Goal: Transaction & Acquisition: Book appointment/travel/reservation

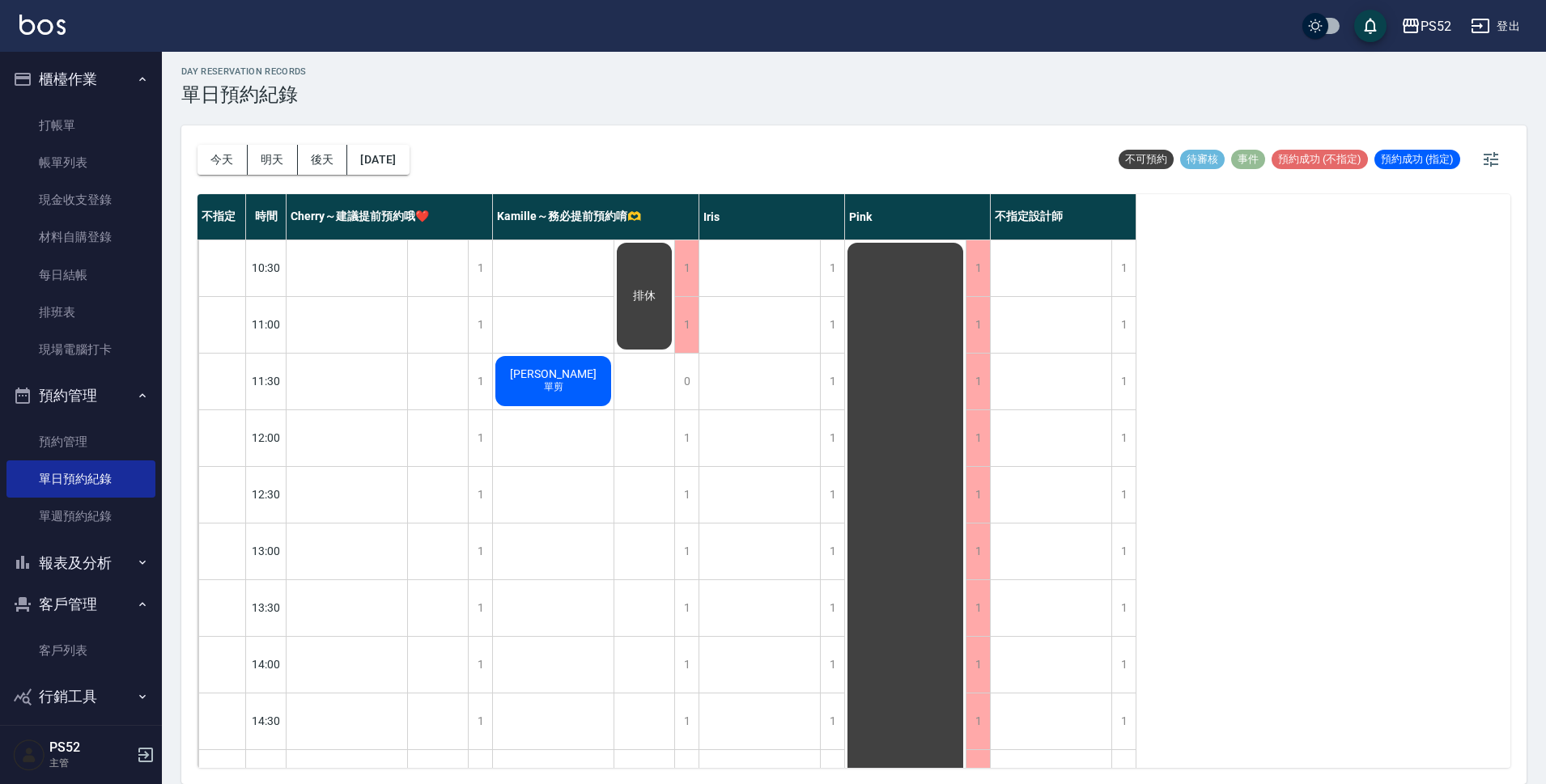
scroll to position [459, 0]
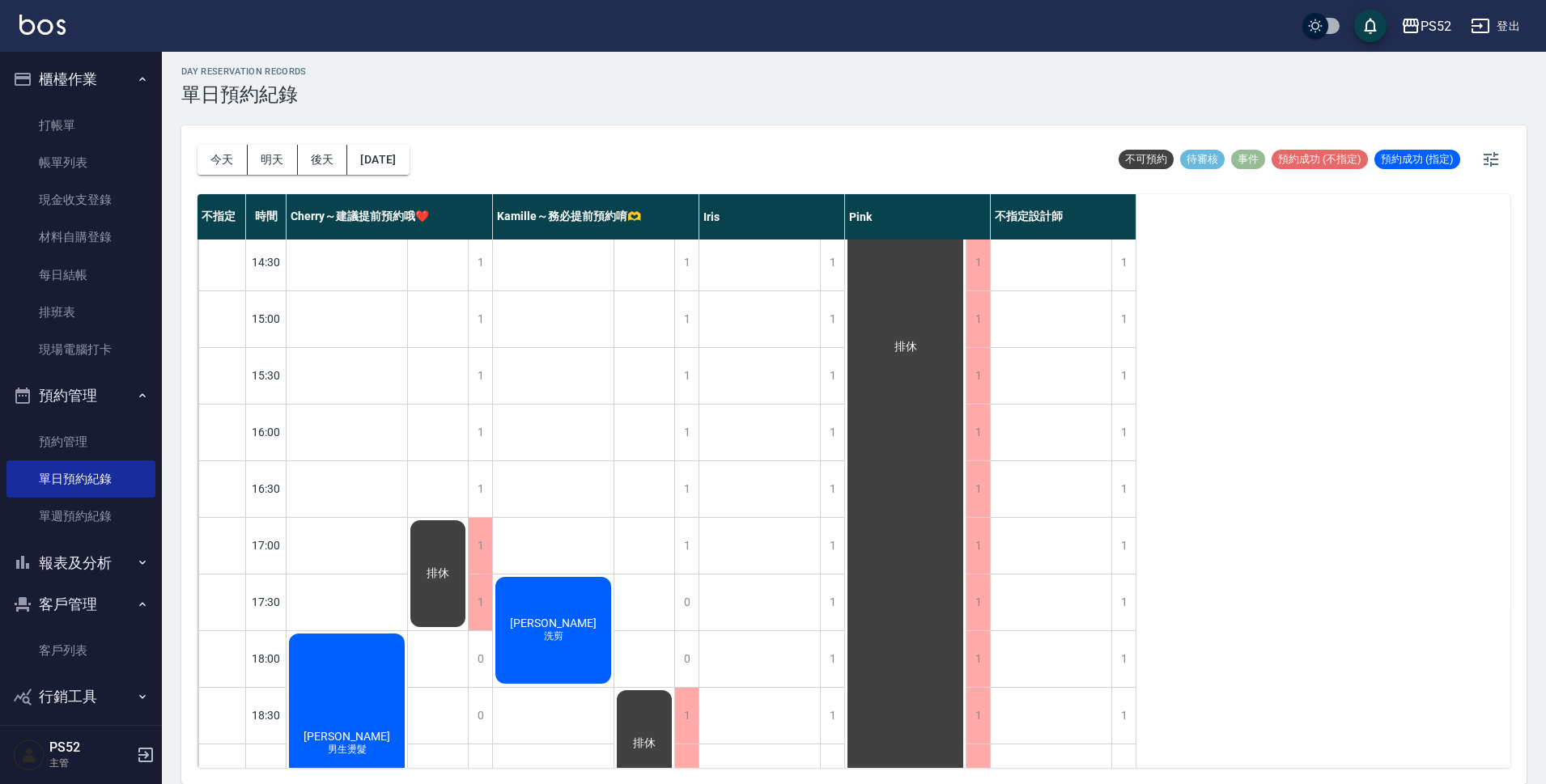
click at [232, 144] on div "[DATE] [DATE] [DATE] [DATE]" at bounding box center [304, 159] width 212 height 69
click at [222, 160] on button "今天" at bounding box center [223, 159] width 50 height 30
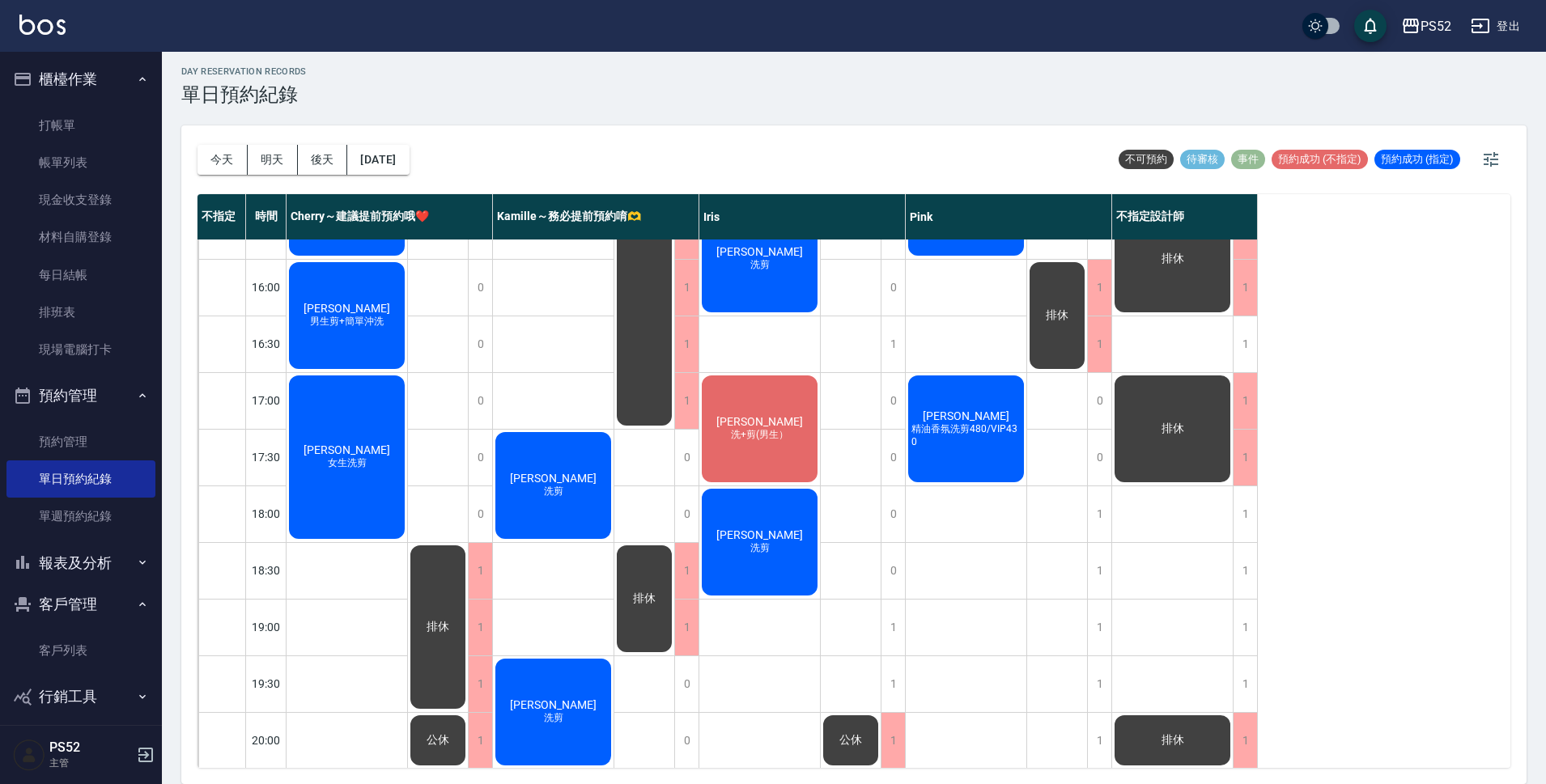
scroll to position [619, 0]
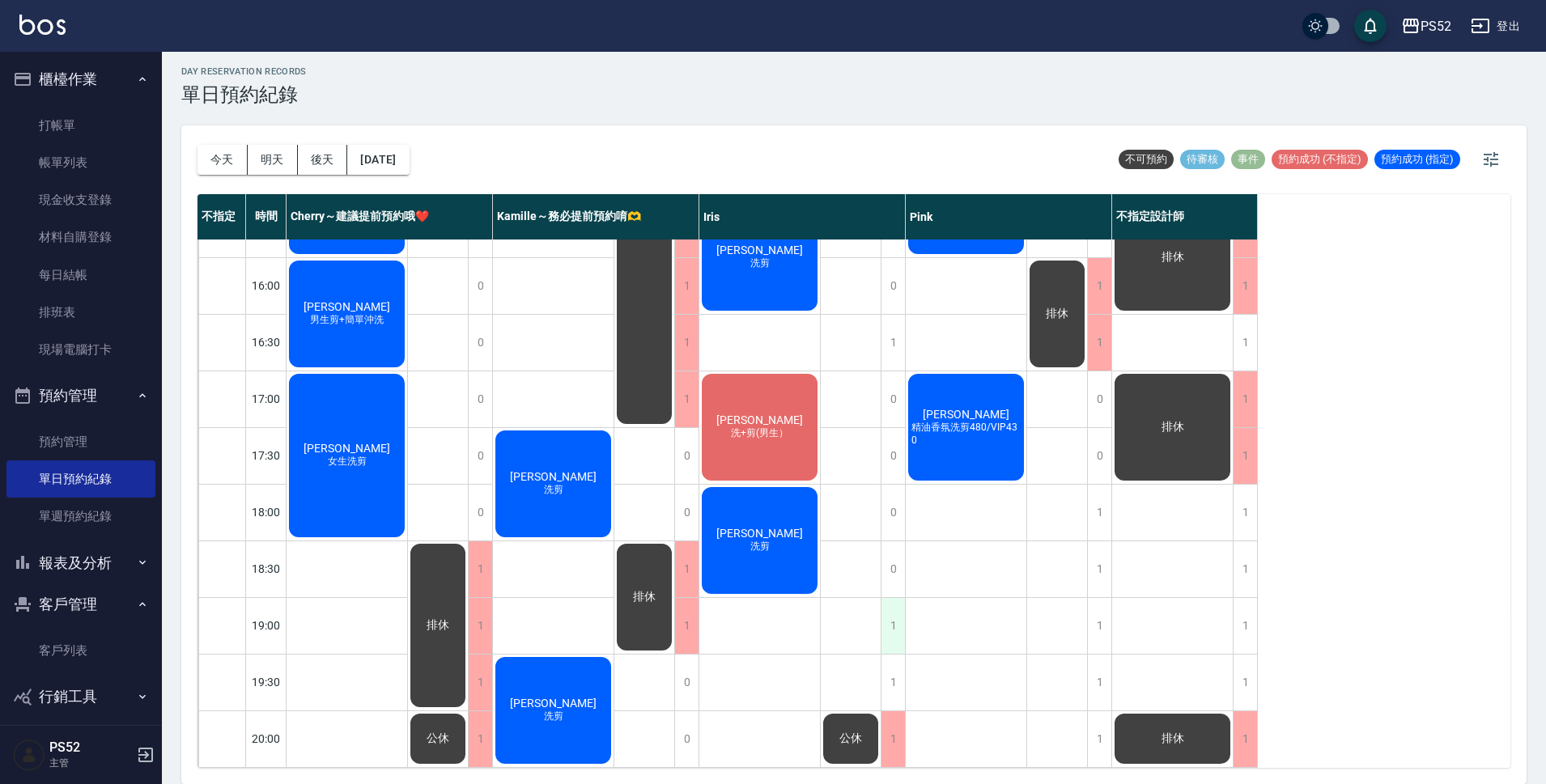
click at [890, 605] on div "1" at bounding box center [893, 626] width 24 height 56
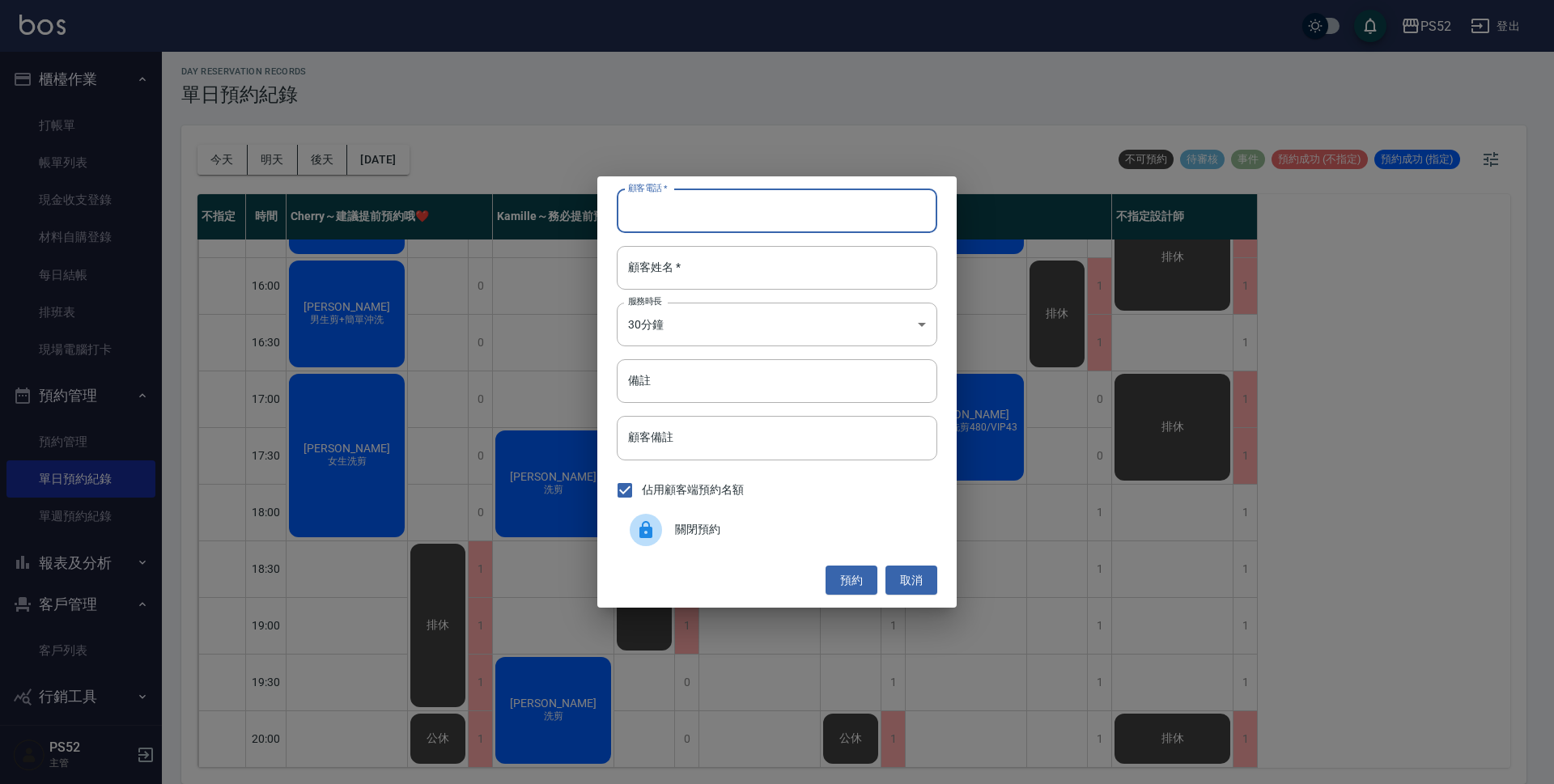
click at [663, 214] on input "顧客電話   *" at bounding box center [777, 211] width 320 height 44
type input "00"
click at [688, 274] on input "顧客姓名   *" at bounding box center [777, 268] width 320 height 44
type input "無"
click at [649, 366] on input "備註" at bounding box center [777, 381] width 320 height 44
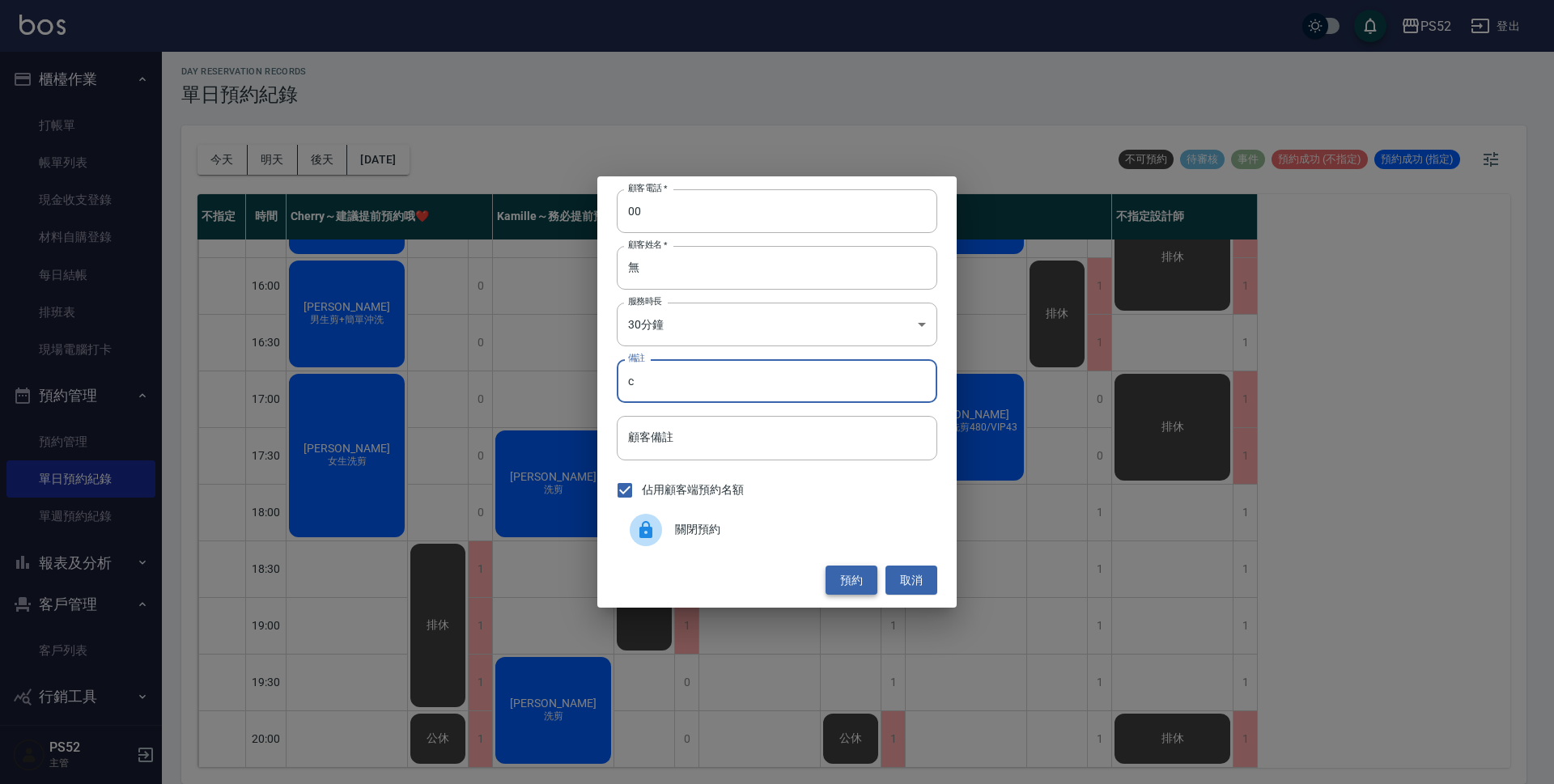
type input "c"
click at [851, 585] on button "預約" at bounding box center [852, 580] width 52 height 30
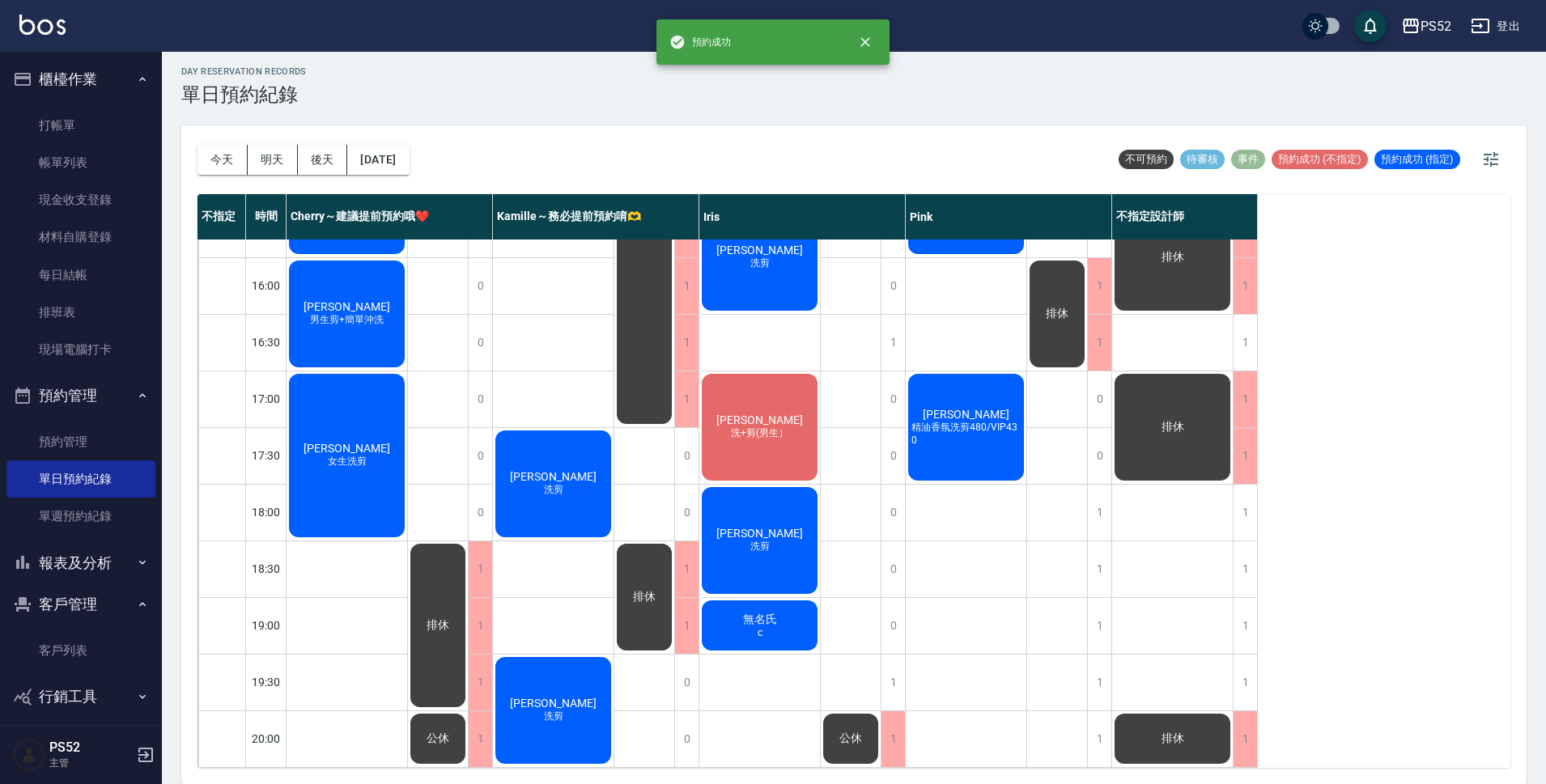
click at [786, 624] on div "無名氏 c" at bounding box center [759, 625] width 121 height 55
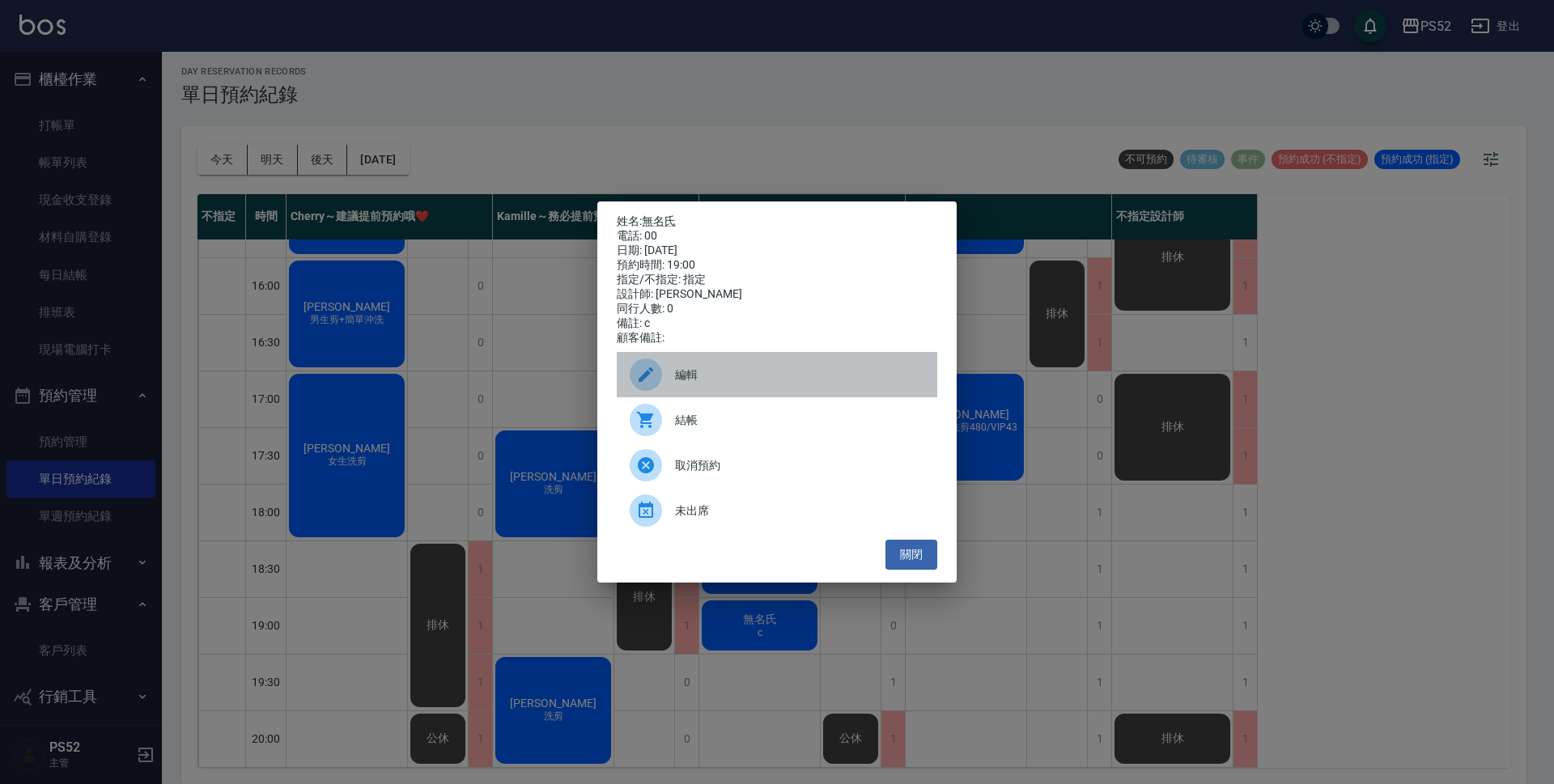
click at [699, 382] on span "編輯" at bounding box center [800, 375] width 249 height 17
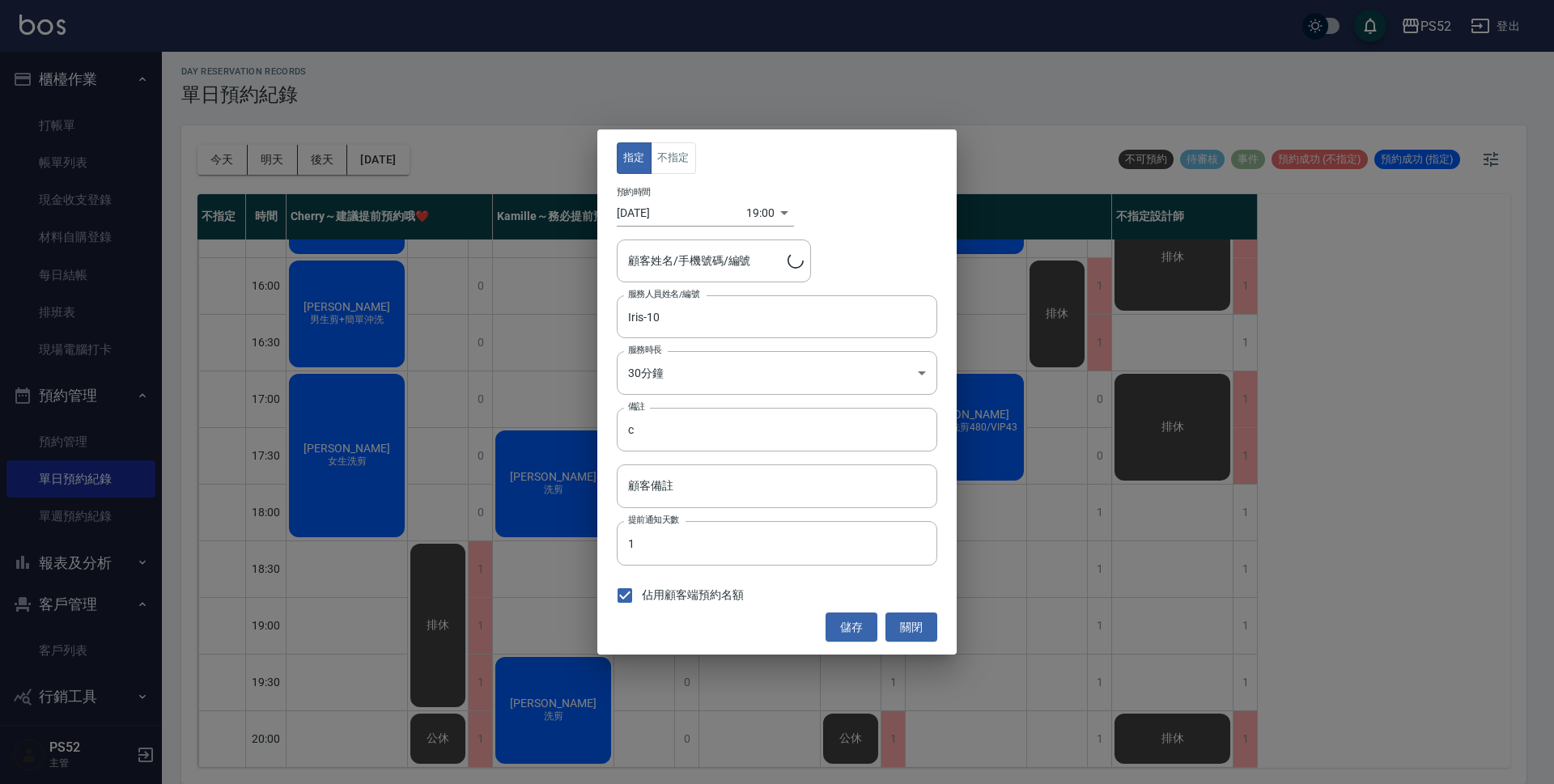
type input "無名氏/00/PS00"
click at [674, 151] on button "不指定" at bounding box center [674, 158] width 45 height 31
drag, startPoint x: 859, startPoint y: 620, endPoint x: 823, endPoint y: 619, distance: 36.0
click at [851, 622] on button "儲存" at bounding box center [852, 627] width 52 height 30
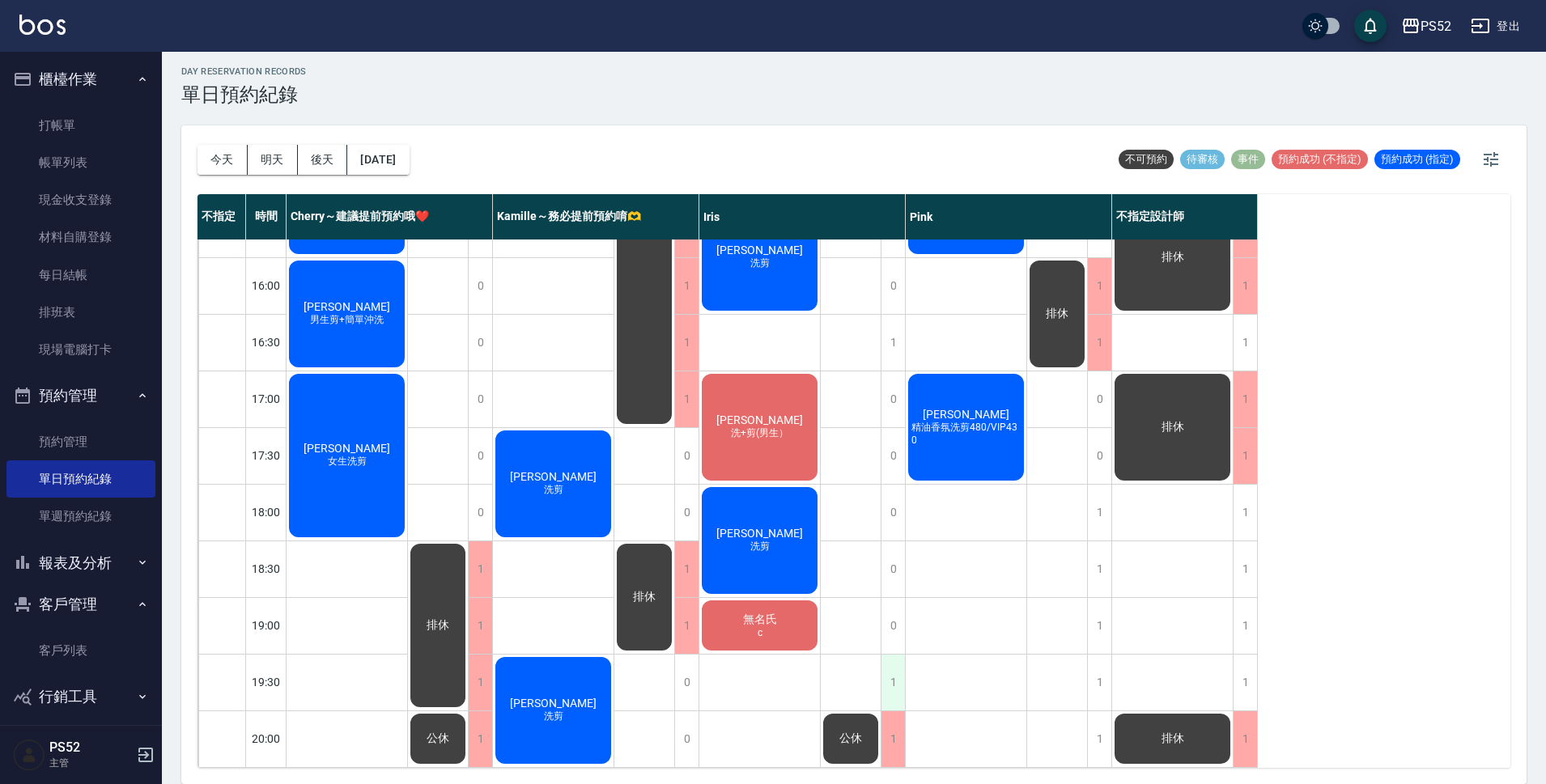
click at [891, 665] on div "1" at bounding box center [893, 682] width 24 height 56
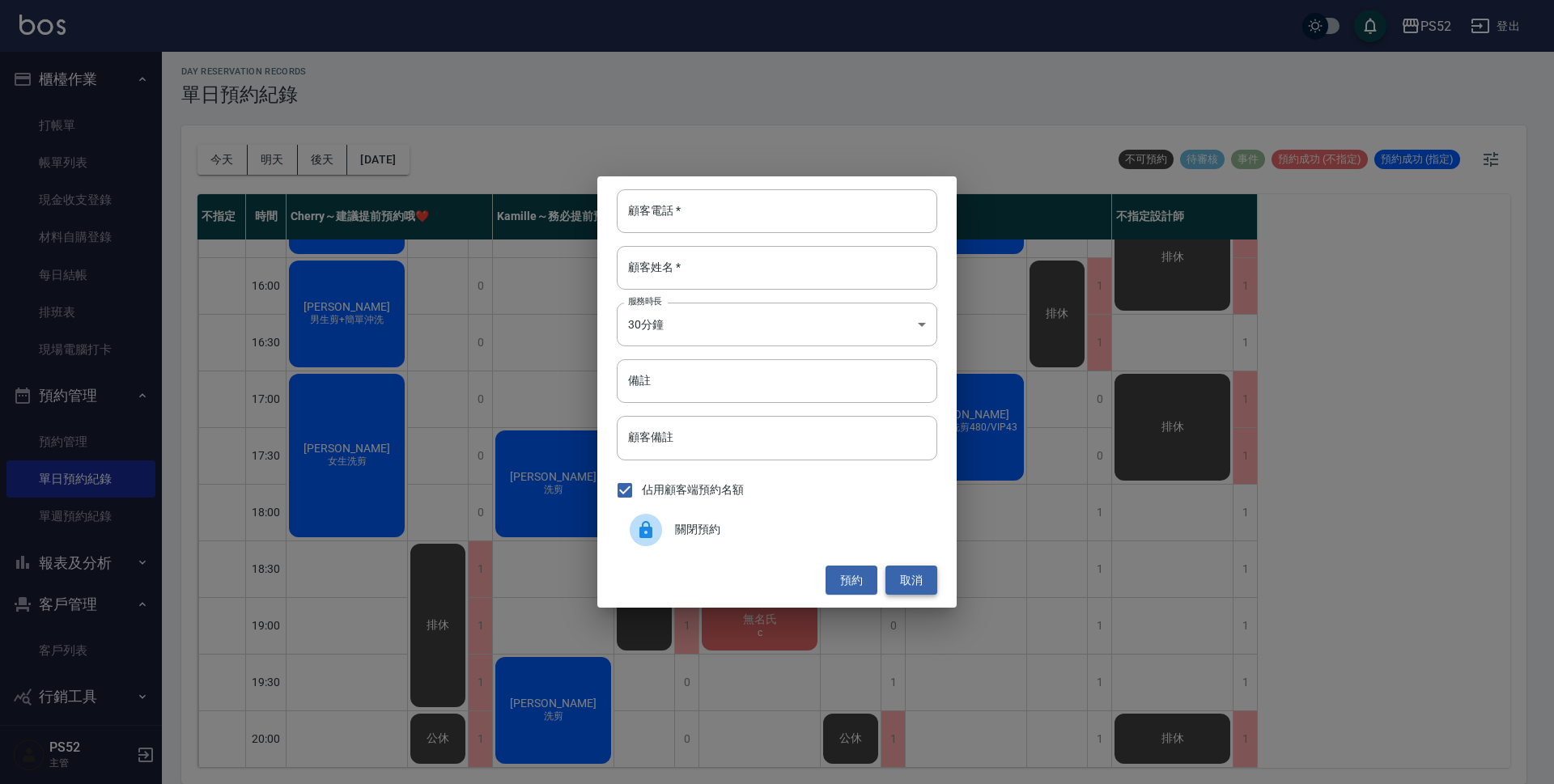
click at [908, 571] on button "取消" at bounding box center [912, 580] width 52 height 30
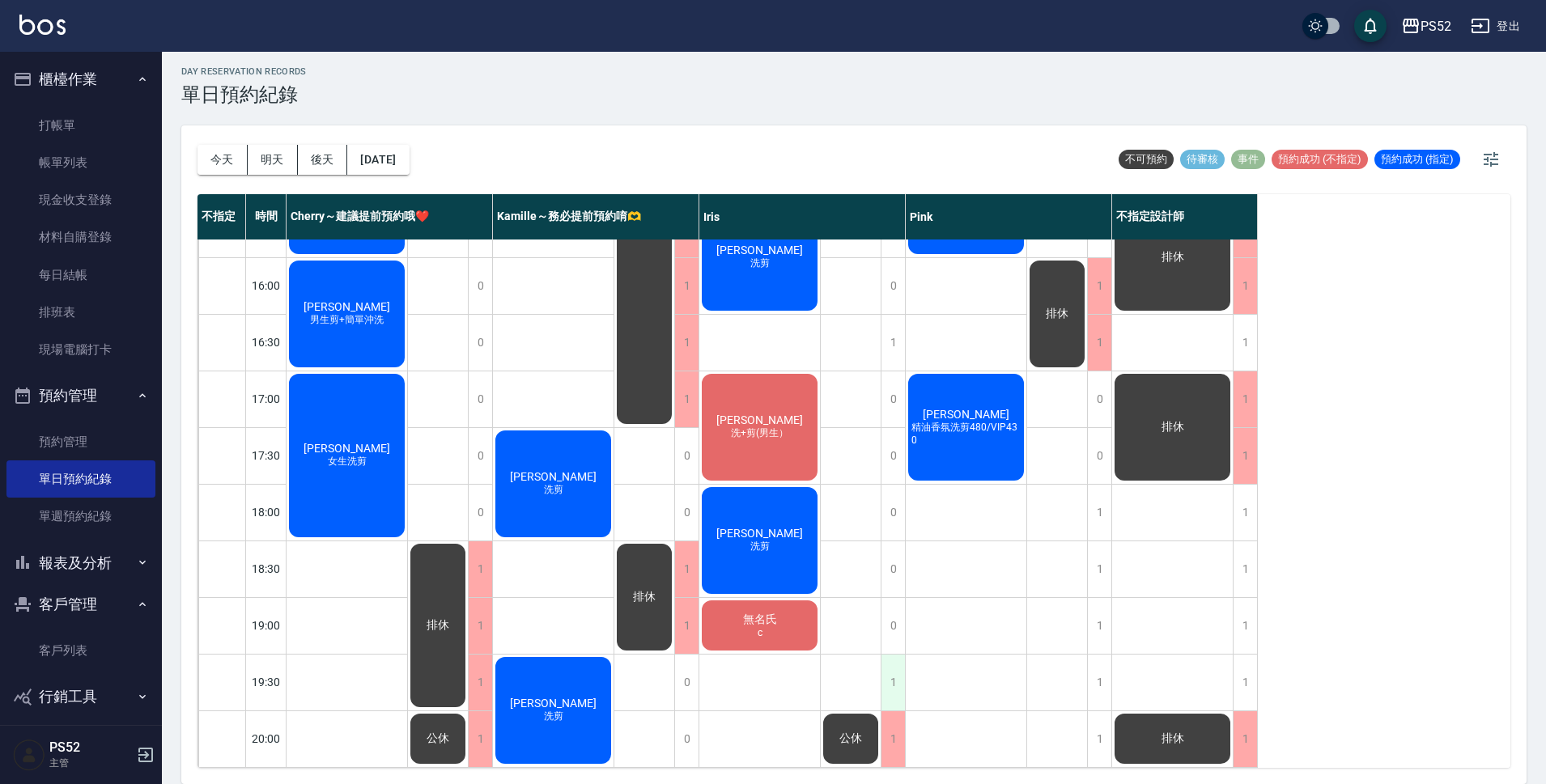
click at [888, 655] on div "1" at bounding box center [893, 682] width 24 height 56
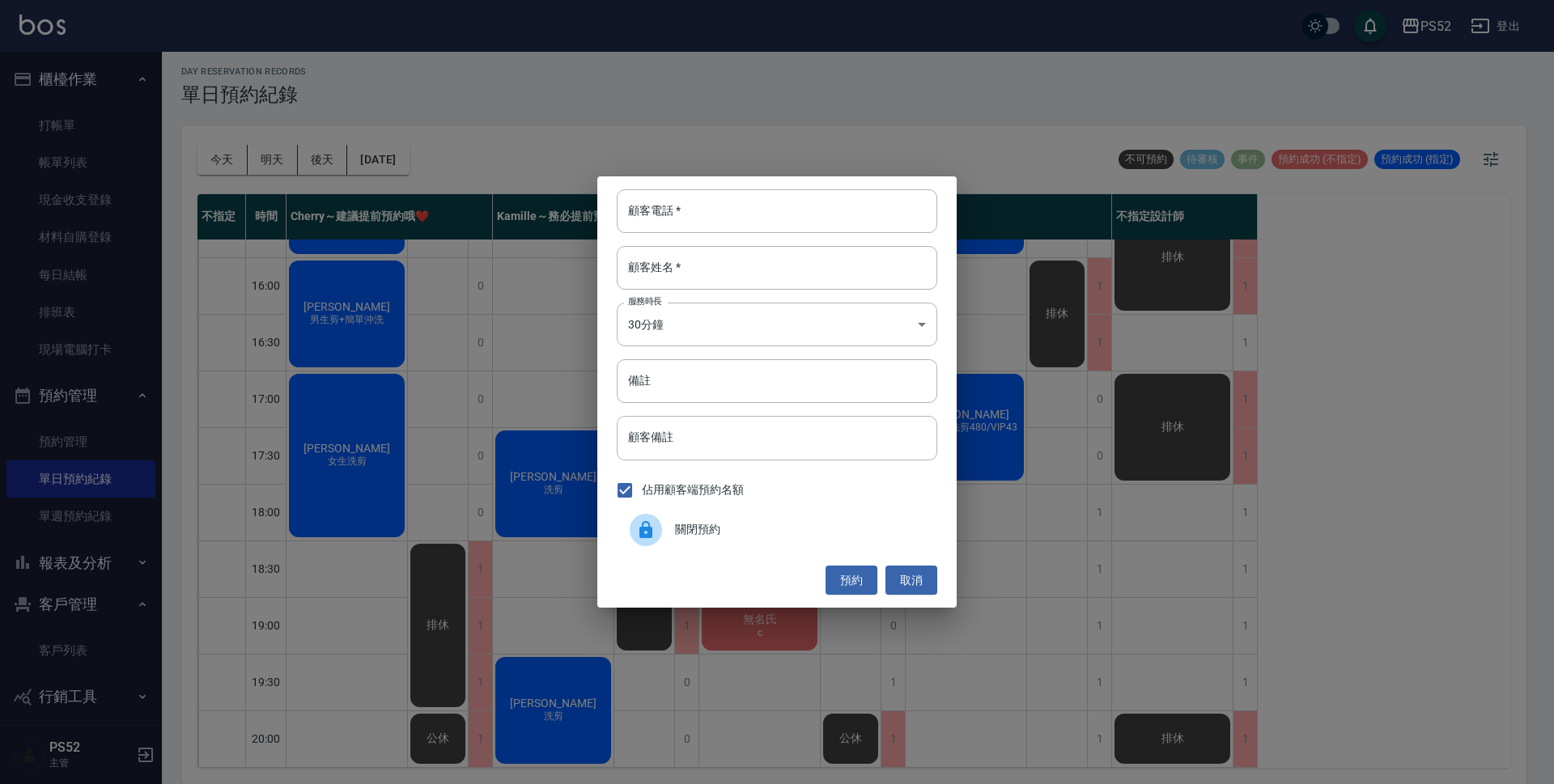
click at [813, 519] on div "關閉預約" at bounding box center [777, 530] width 320 height 45
